Goal: Book appointment/travel/reservation

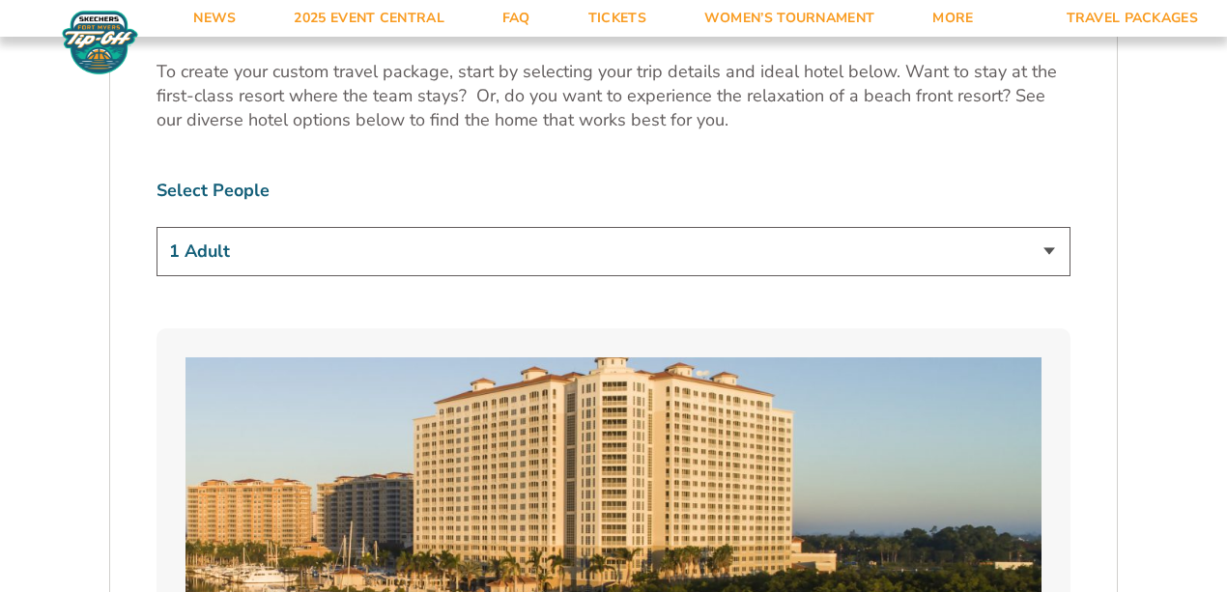
scroll to position [1159, 0]
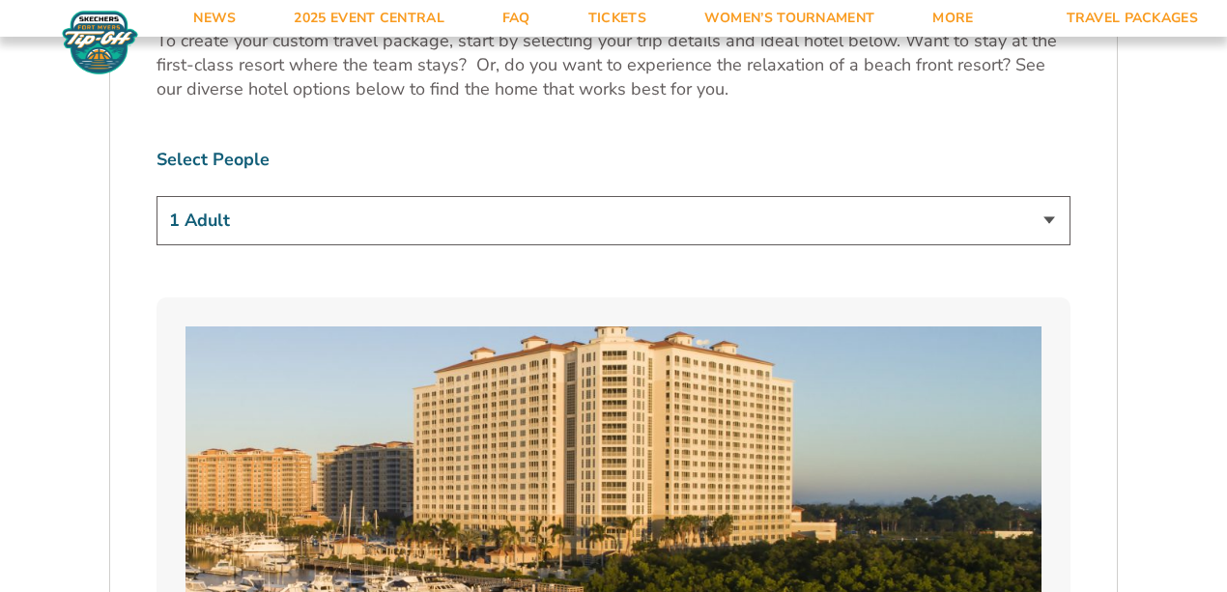
click at [1055, 222] on select "1 Adult 2 Adults 3 Adults 4 Adults 2 Adults + 1 Child 2 Adults + 2 Children 2 A…" at bounding box center [614, 220] width 914 height 49
select select "2 Adults"
click at [157, 196] on select "1 Adult 2 Adults 3 Adults 4 Adults 2 Adults + 1 Child 2 Adults + 2 Children 2 A…" at bounding box center [614, 220] width 914 height 49
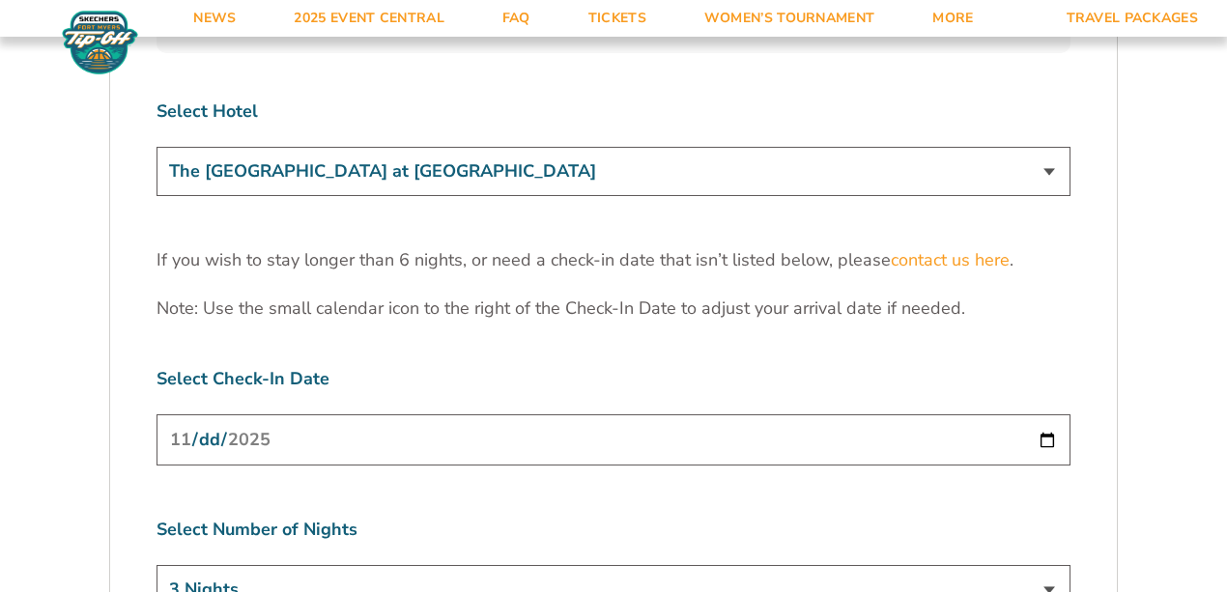
scroll to position [5861, 0]
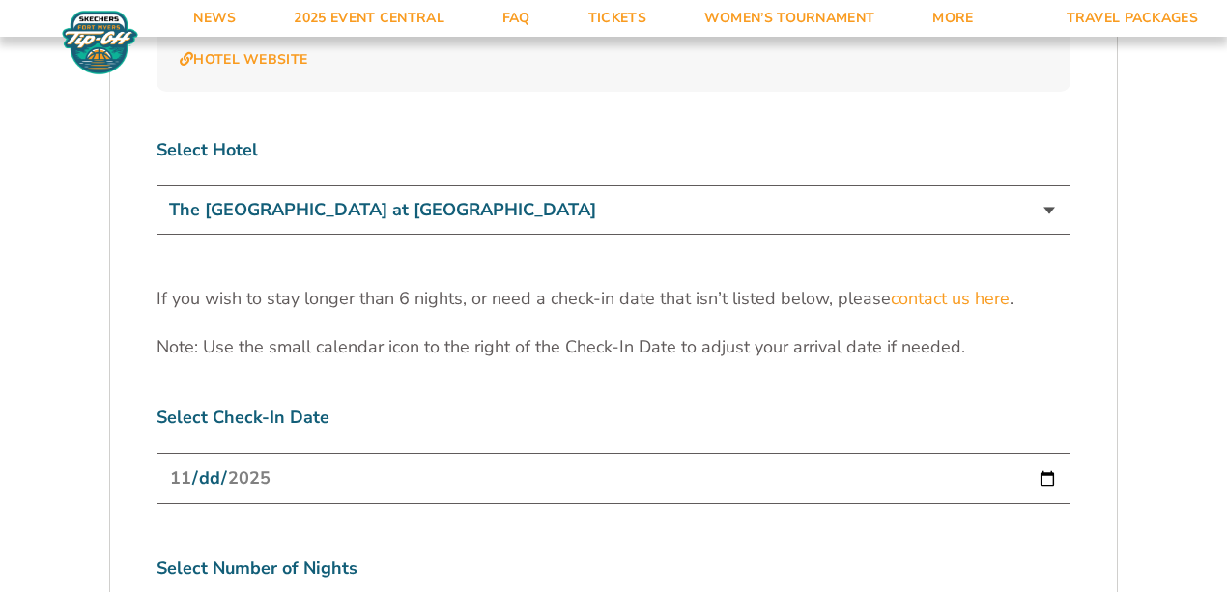
click at [1047, 186] on select "The [GEOGRAPHIC_DATA] at [GEOGRAPHIC_DATA] [GEOGRAPHIC_DATA] [GEOGRAPHIC_DATA],…" at bounding box center [614, 210] width 914 height 49
click at [1042, 186] on select "The [GEOGRAPHIC_DATA] at [GEOGRAPHIC_DATA] [GEOGRAPHIC_DATA] [GEOGRAPHIC_DATA],…" at bounding box center [614, 210] width 914 height 49
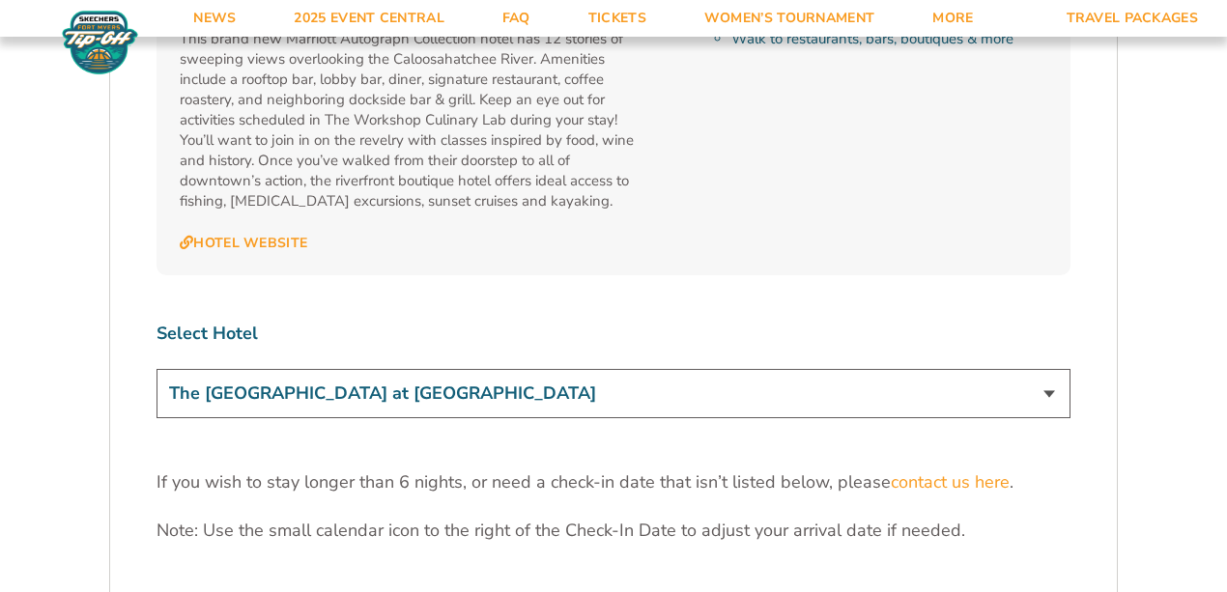
scroll to position [5668, 0]
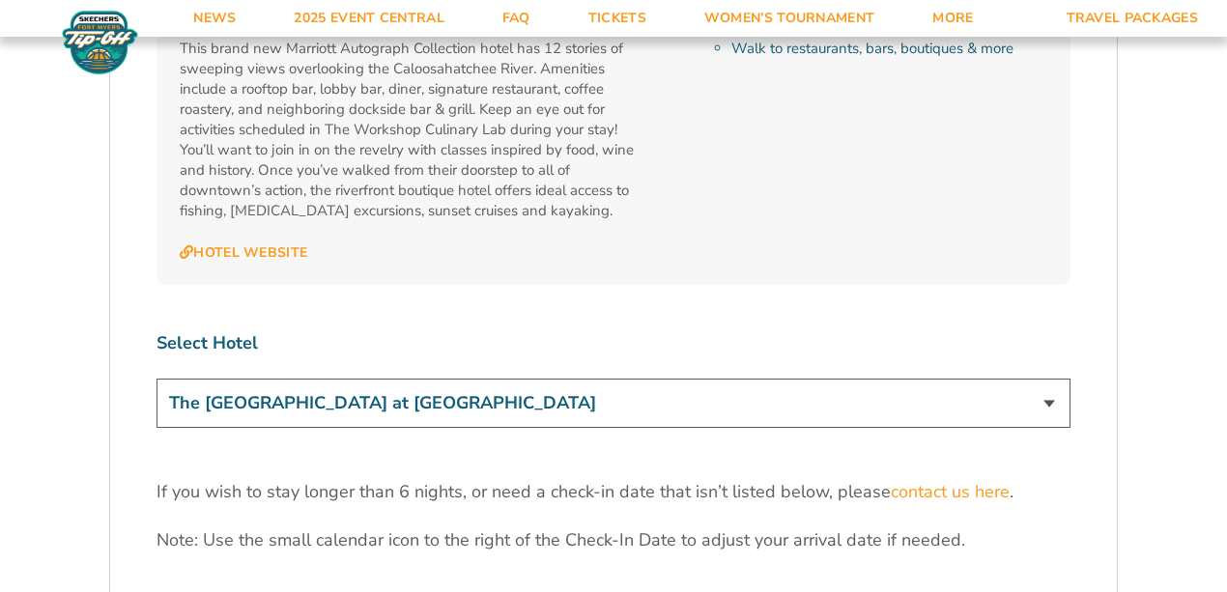
click at [371, 379] on select "The [GEOGRAPHIC_DATA] at [GEOGRAPHIC_DATA] [GEOGRAPHIC_DATA] [GEOGRAPHIC_DATA],…" at bounding box center [614, 403] width 914 height 49
select select "17487"
click at [157, 379] on select "The [GEOGRAPHIC_DATA] at [GEOGRAPHIC_DATA] [GEOGRAPHIC_DATA] [GEOGRAPHIC_DATA],…" at bounding box center [614, 403] width 914 height 49
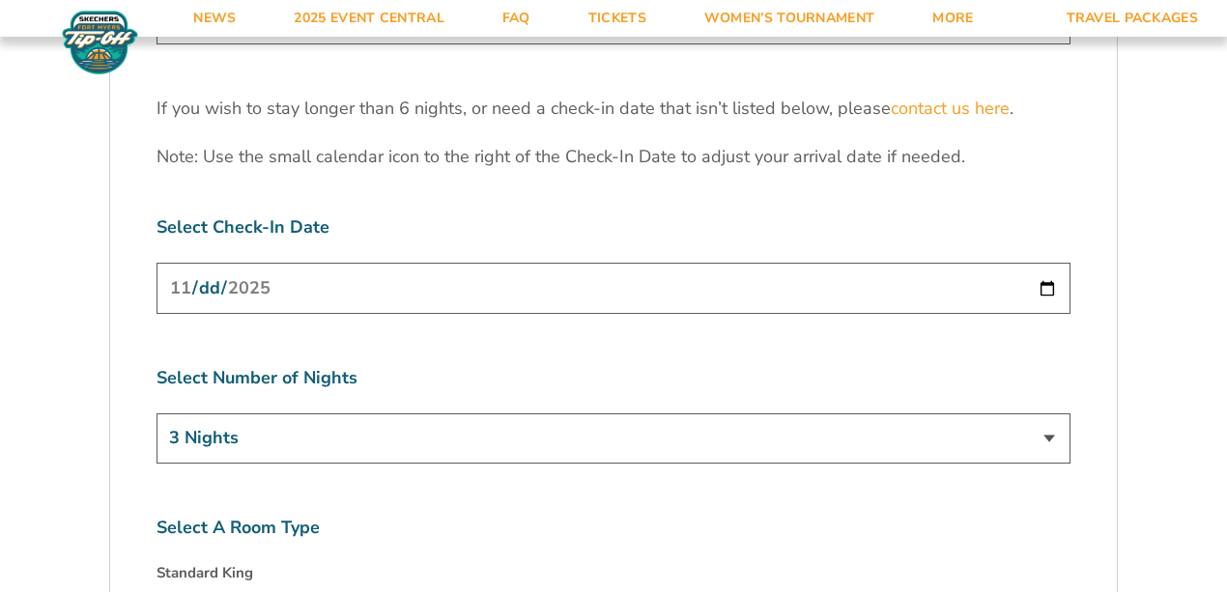
scroll to position [6054, 0]
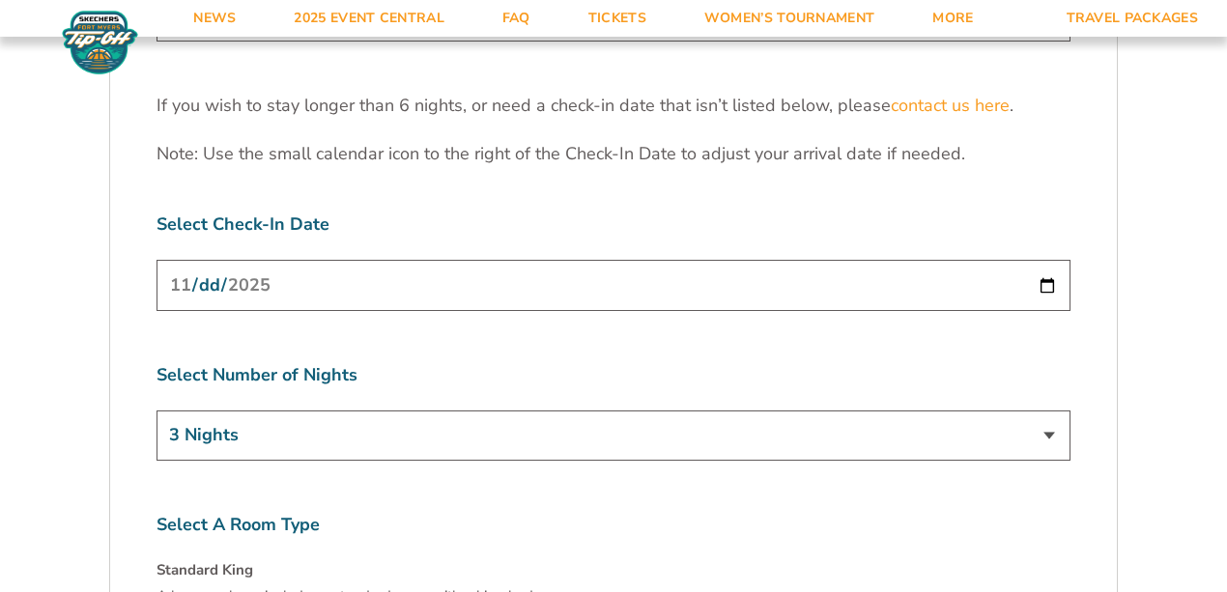
click at [1051, 260] on input "[DATE]" at bounding box center [614, 285] width 914 height 51
click at [1043, 411] on select "3 Nights 4 Nights 5 Nights 6 Nights" at bounding box center [614, 435] width 914 height 49
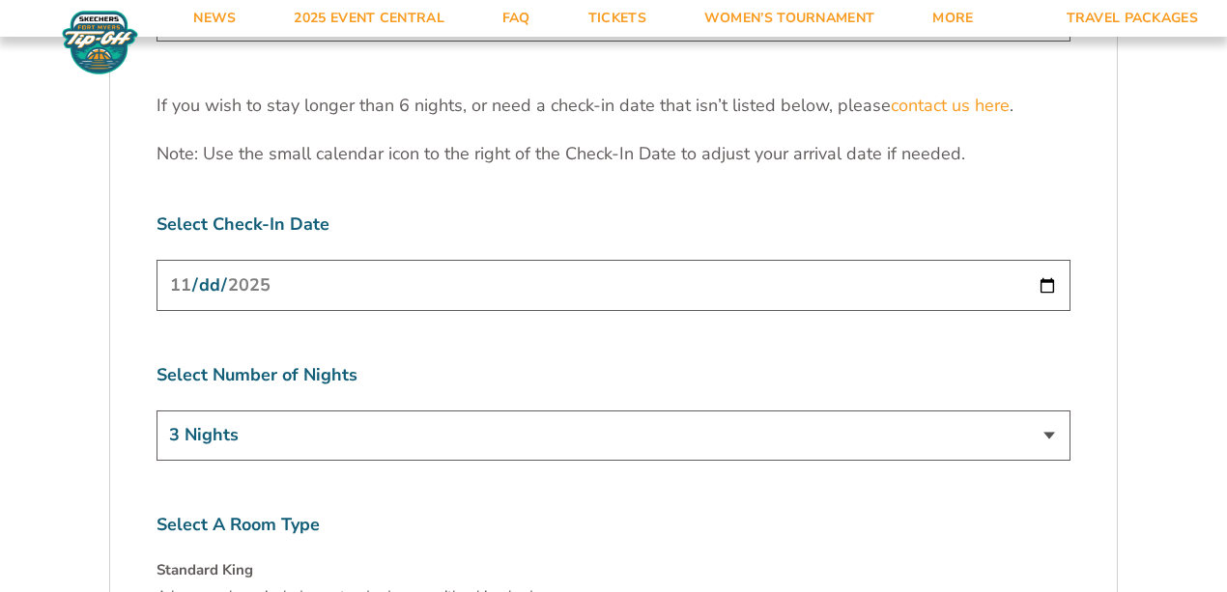
select select "4 Nights"
click at [157, 411] on select "3 Nights 4 Nights 5 Nights 6 Nights" at bounding box center [614, 435] width 914 height 49
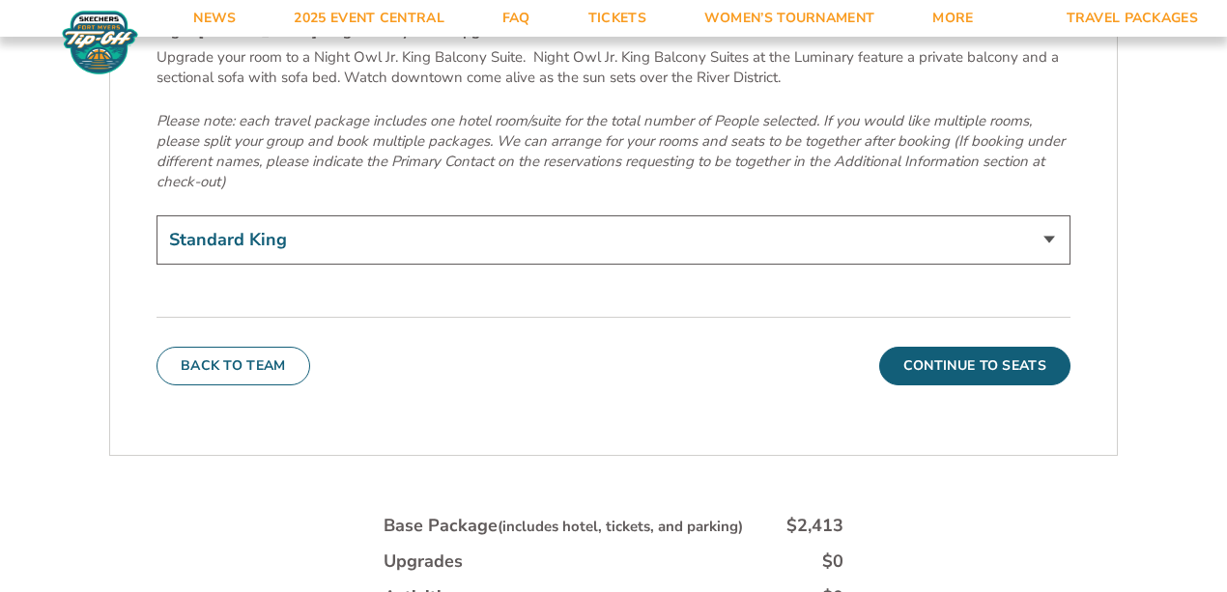
scroll to position [6698, 0]
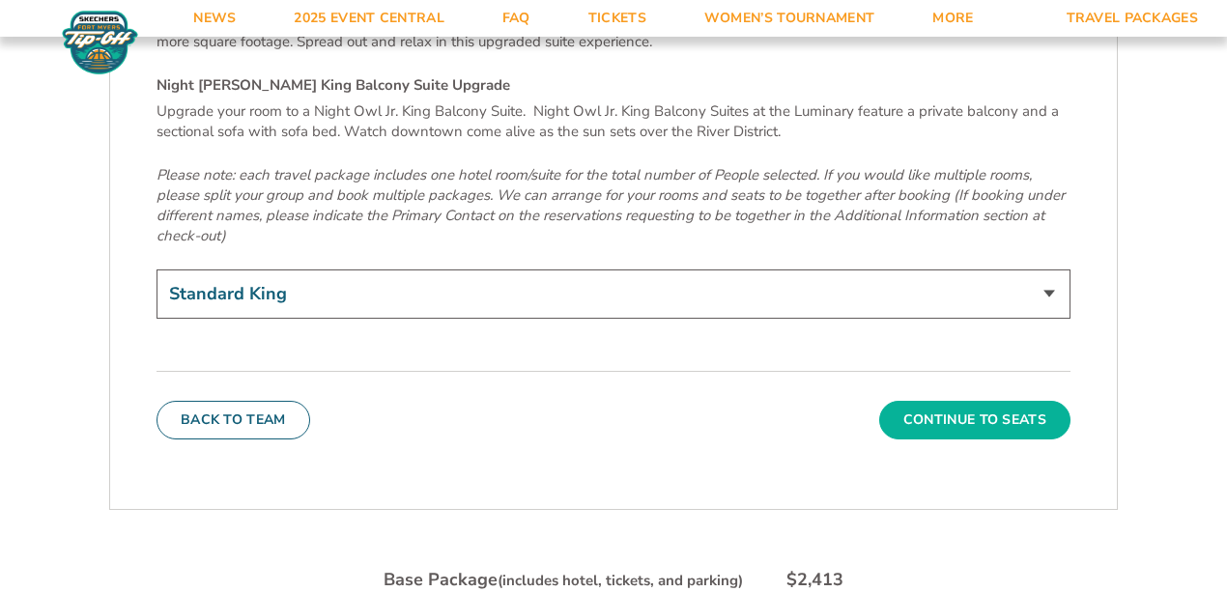
click at [972, 401] on button "Continue To Seats" at bounding box center [974, 420] width 191 height 39
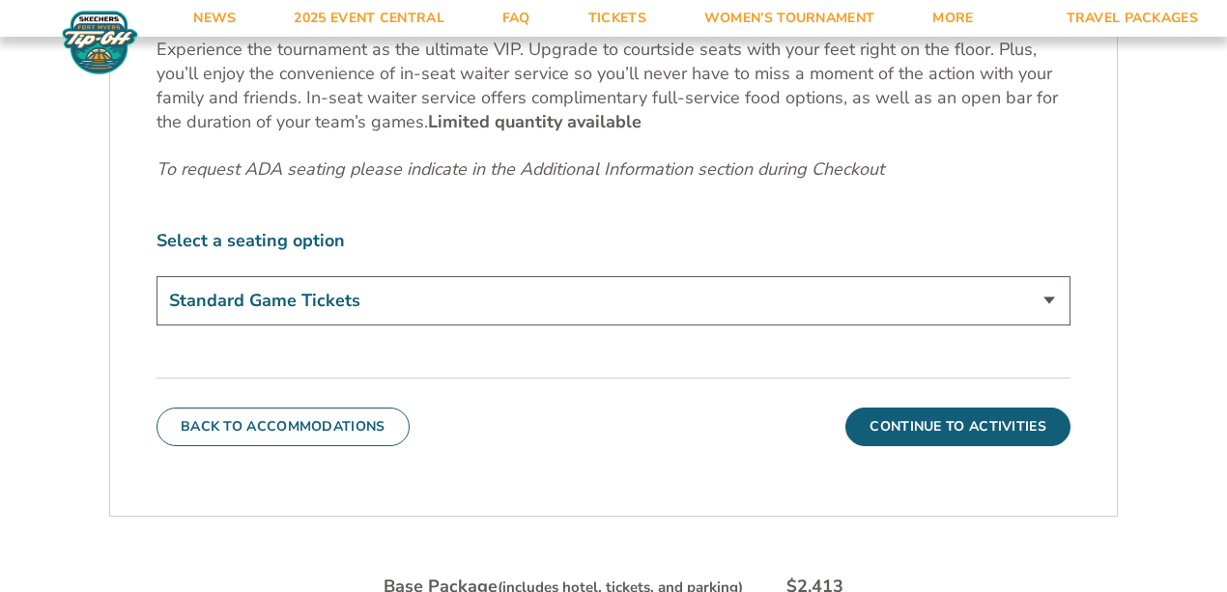
scroll to position [987, 0]
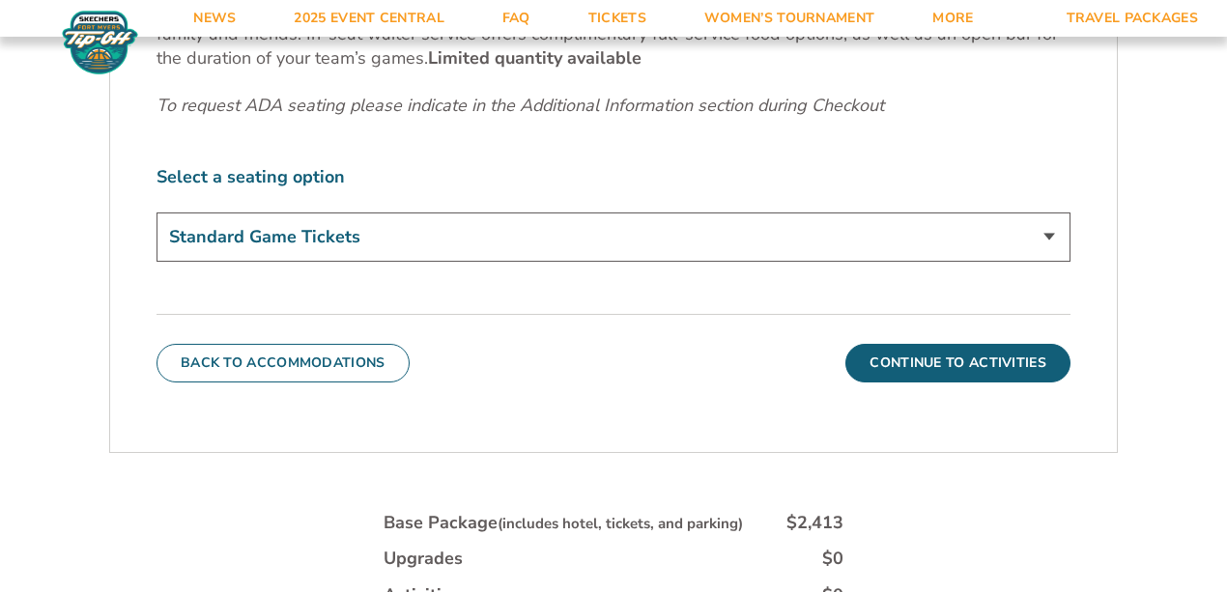
click at [1047, 229] on select "Standard Game Tickets Midcourt Seat Upgrade (+$140 per person) Courtside Seat +…" at bounding box center [614, 237] width 914 height 49
click at [157, 213] on select "Standard Game Tickets Midcourt Seat Upgrade (+$140 per person) Courtside Seat +…" at bounding box center [614, 237] width 914 height 49
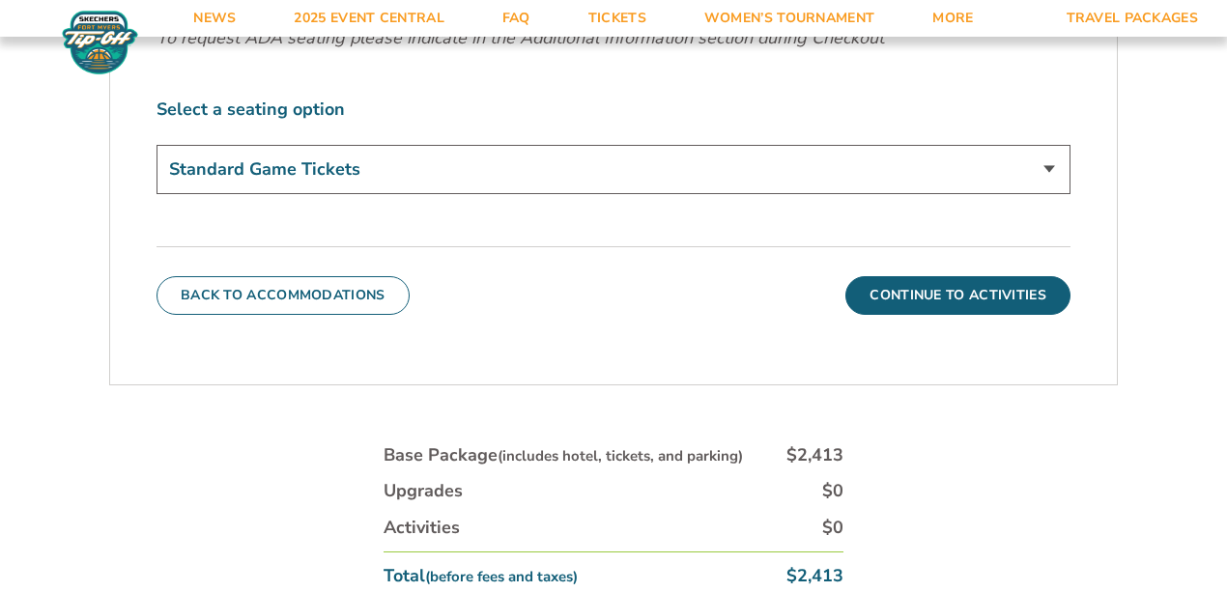
scroll to position [1052, 0]
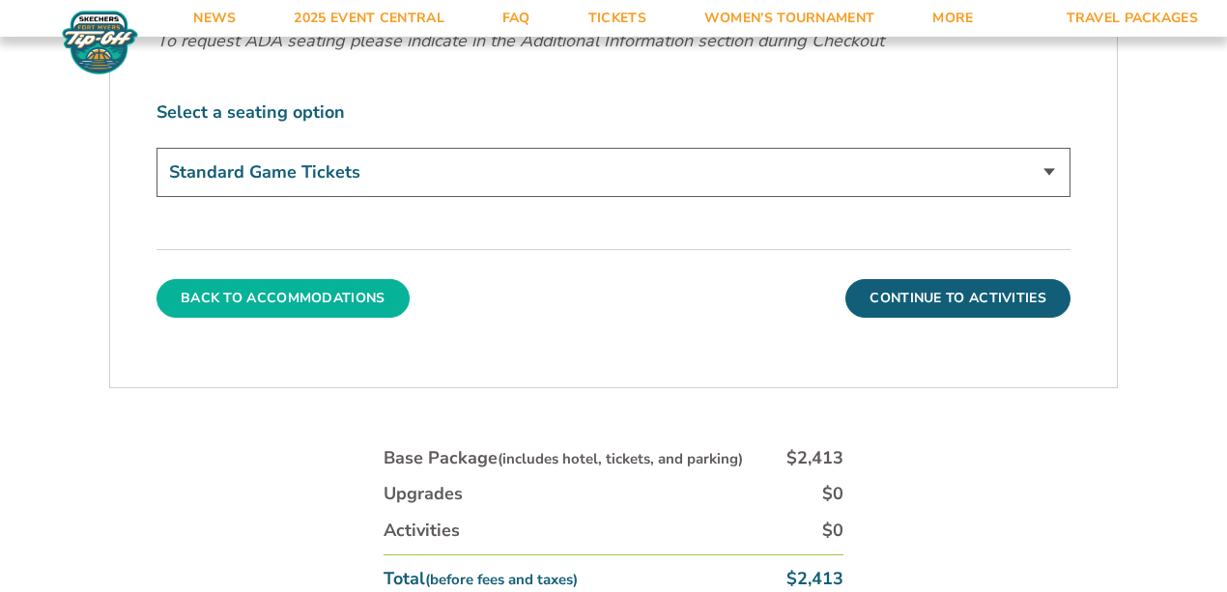
click at [289, 291] on button "Back To Accommodations" at bounding box center [283, 298] width 253 height 39
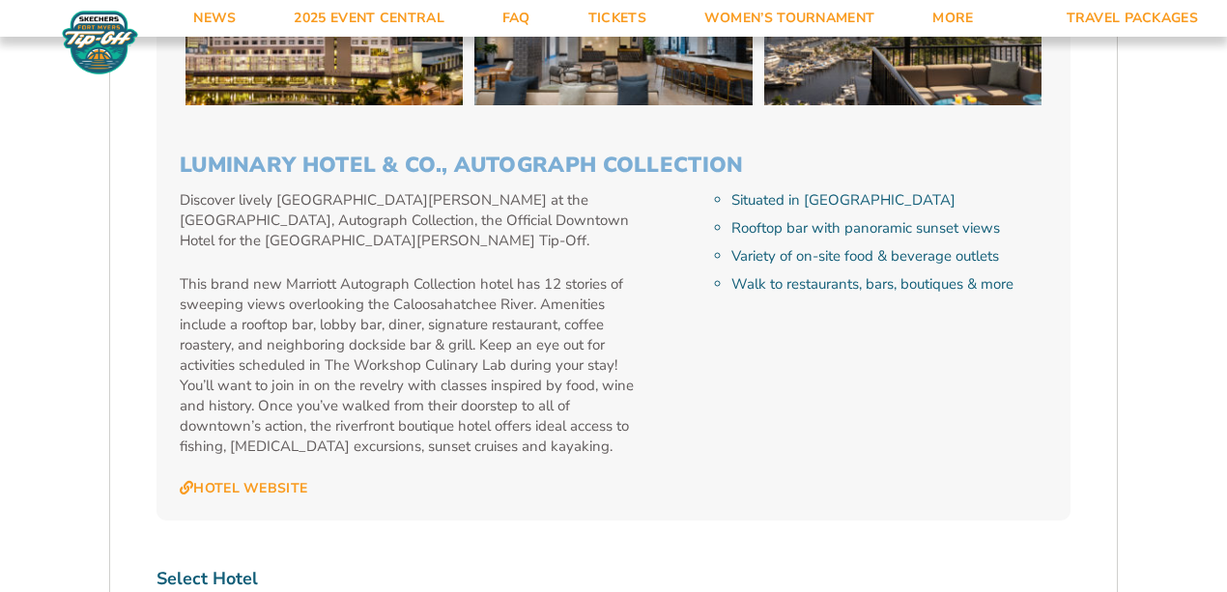
scroll to position [5755, 0]
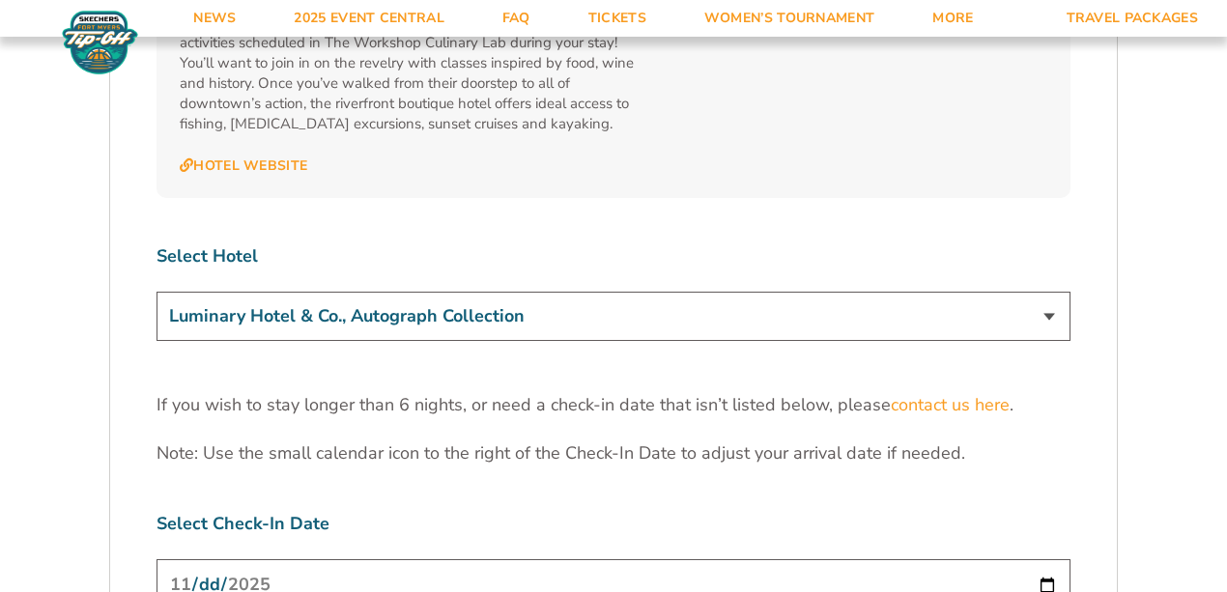
click at [388, 292] on select "The [GEOGRAPHIC_DATA] at [GEOGRAPHIC_DATA] [GEOGRAPHIC_DATA] [GEOGRAPHIC_DATA],…" at bounding box center [614, 316] width 914 height 49
click at [157, 292] on select "The [GEOGRAPHIC_DATA] at [GEOGRAPHIC_DATA] [GEOGRAPHIC_DATA] [GEOGRAPHIC_DATA],…" at bounding box center [614, 316] width 914 height 49
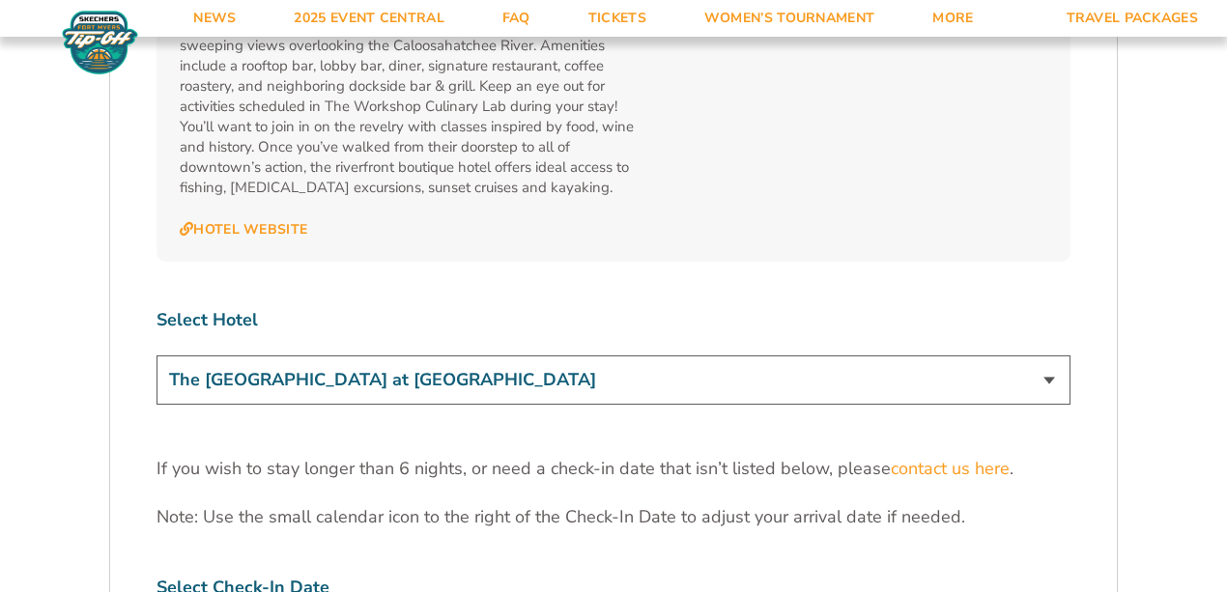
scroll to position [5690, 0]
click at [570, 357] on select "The [GEOGRAPHIC_DATA] at [GEOGRAPHIC_DATA] [GEOGRAPHIC_DATA] [GEOGRAPHIC_DATA],…" at bounding box center [614, 381] width 914 height 49
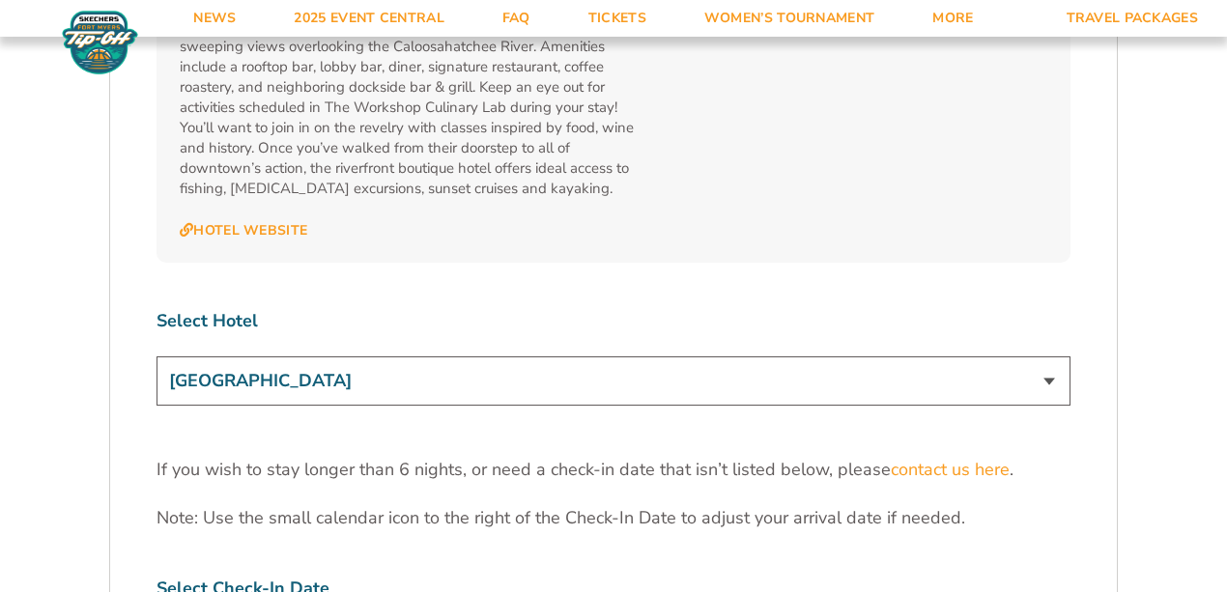
click at [157, 357] on select "The [GEOGRAPHIC_DATA] at [GEOGRAPHIC_DATA] [GEOGRAPHIC_DATA] [GEOGRAPHIC_DATA],…" at bounding box center [614, 381] width 914 height 49
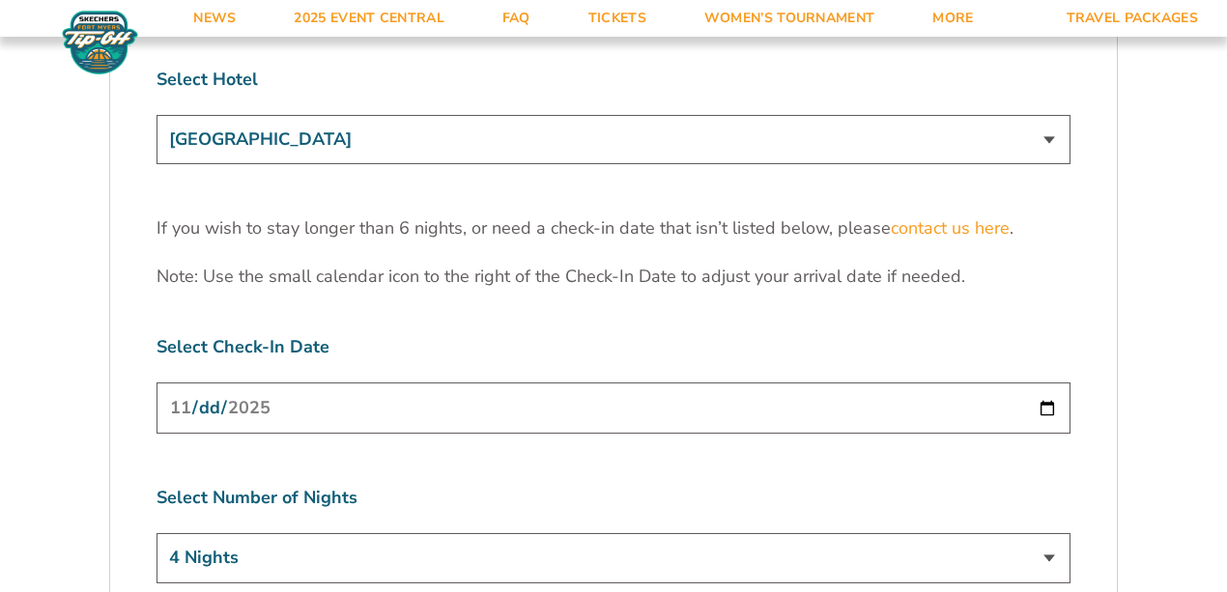
scroll to position [5818, 0]
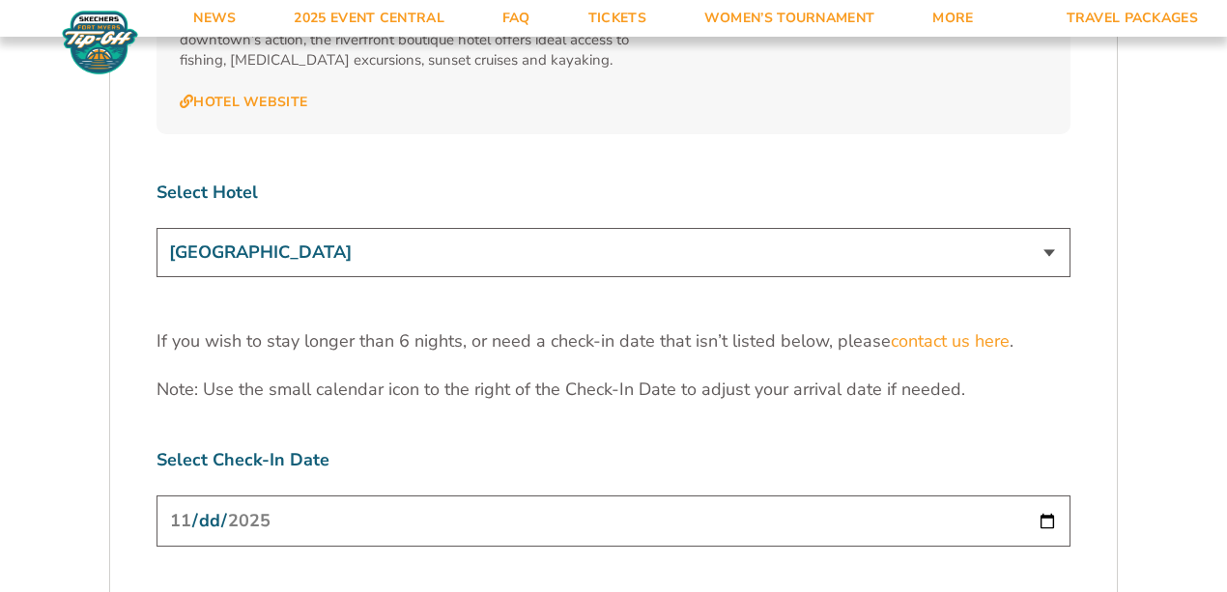
click at [543, 228] on select "The [GEOGRAPHIC_DATA] at [GEOGRAPHIC_DATA] [GEOGRAPHIC_DATA] [GEOGRAPHIC_DATA],…" at bounding box center [614, 252] width 914 height 49
select select "18477"
click at [157, 228] on select "The [GEOGRAPHIC_DATA] at [GEOGRAPHIC_DATA] [GEOGRAPHIC_DATA] [GEOGRAPHIC_DATA],…" at bounding box center [614, 252] width 914 height 49
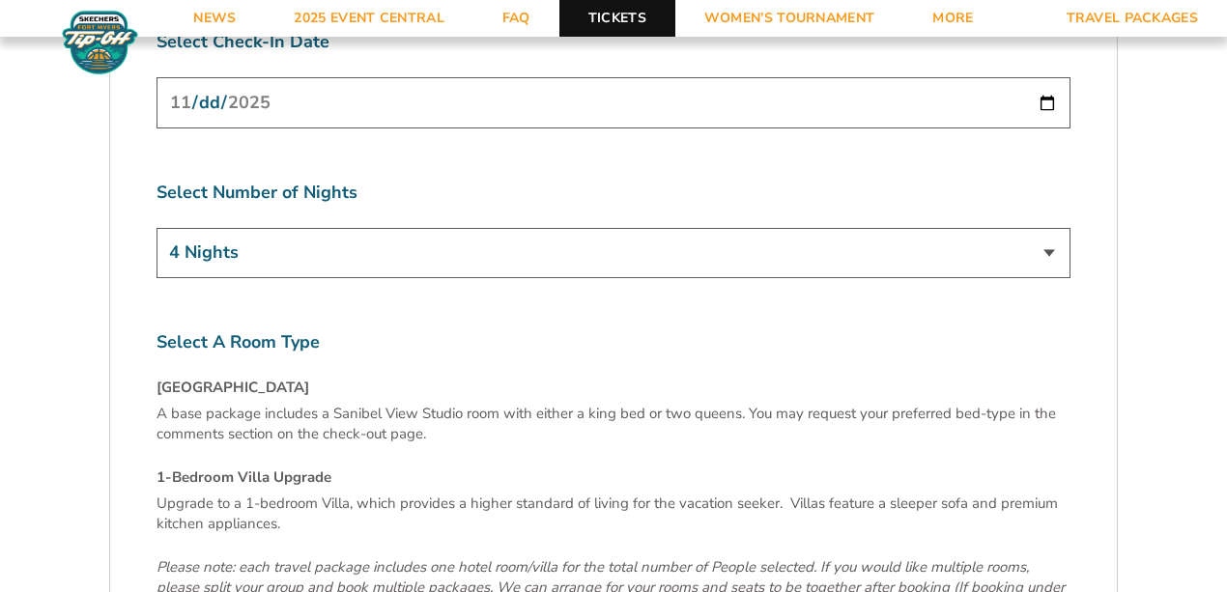
scroll to position [6205, 0]
